Goal: Transaction & Acquisition: Purchase product/service

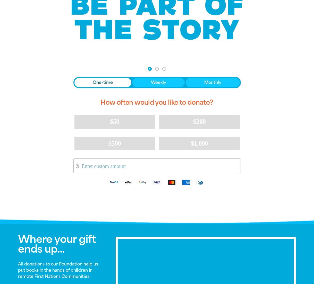
drag, startPoint x: 121, startPoint y: 167, endPoint x: 119, endPoint y: 158, distance: 9.0
click at [121, 167] on input "Other Amount" at bounding box center [159, 166] width 162 height 14
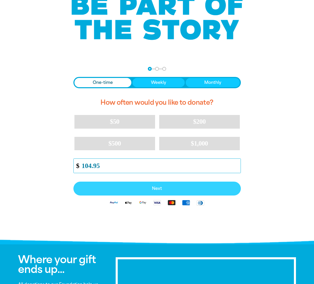
type input "104.95"
click at [166, 192] on button "Next" at bounding box center [156, 189] width 167 height 14
select select "AU"
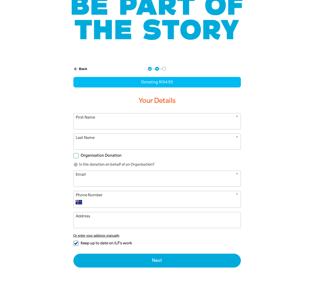
click at [102, 119] on input "First Name" at bounding box center [157, 121] width 167 height 16
drag, startPoint x: 83, startPoint y: 125, endPoint x: 15, endPoint y: 115, distance: 68.2
click at [19, 121] on div "arrow_back Back Step 1 Step 2 Step 3 Donating $104.95 Your Details * First Name…" at bounding box center [157, 179] width 309 height 239
type input "Rachael"
type input "[PERSON_NAME]"
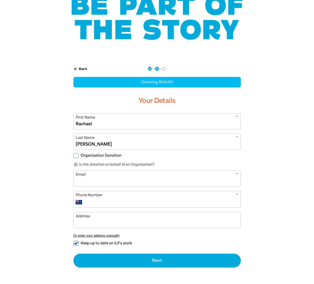
click at [77, 156] on input "Organisation Donation" at bounding box center [75, 155] width 5 height 5
checkbox input "true"
select select "AU"
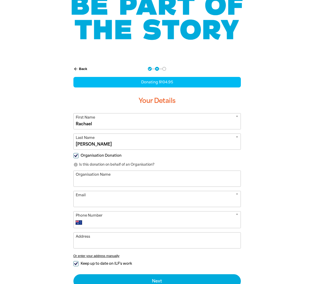
click at [118, 182] on input "Organisation Name" at bounding box center [157, 179] width 167 height 16
type input "[GEOGRAPHIC_DATA]"
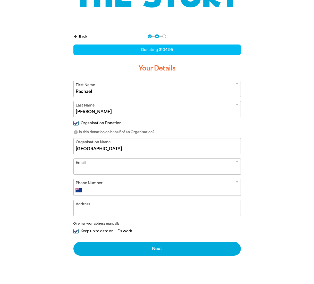
scroll to position [129, 0]
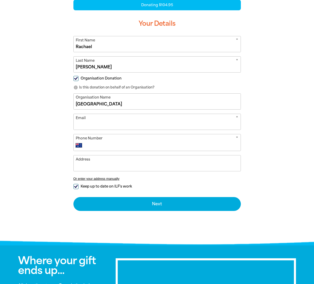
click at [108, 121] on input "Email" at bounding box center [157, 122] width 167 height 16
type input "[EMAIL_ADDRESS][DOMAIN_NAME]"
click at [113, 144] on input "Phone Number" at bounding box center [162, 145] width 152 height 6
type input "92869500"
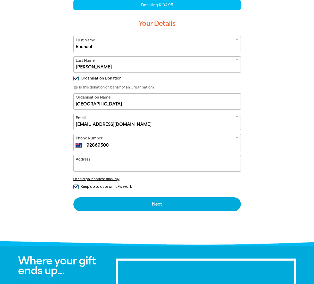
click at [110, 165] on input "Address" at bounding box center [157, 163] width 167 height 16
click at [76, 187] on input "Keep up to date on ILF's work" at bounding box center [75, 186] width 5 height 5
checkbox input "false"
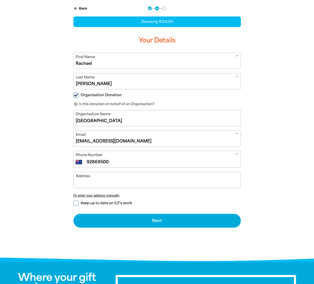
scroll to position [103, 0]
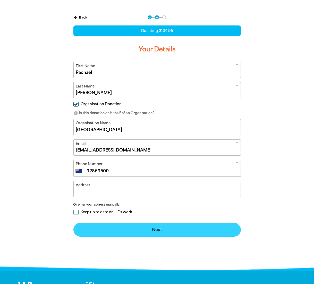
click at [145, 230] on button "Next chevron_right" at bounding box center [156, 230] width 167 height 14
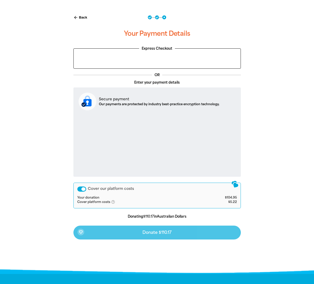
click at [82, 189] on div "Cover our platform costs" at bounding box center [81, 188] width 9 height 5
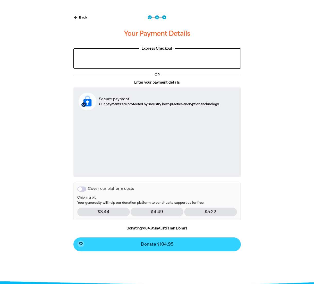
click at [126, 244] on button "favorite_border Donate $104.95" at bounding box center [156, 244] width 167 height 14
